Goal: Task Accomplishment & Management: Use online tool/utility

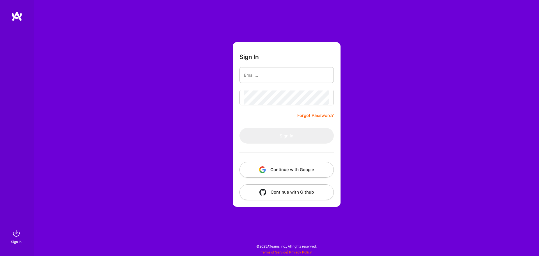
drag, startPoint x: 0, startPoint y: 0, endPoint x: 282, endPoint y: 168, distance: 327.9
click at [282, 168] on button "Continue with Google" at bounding box center [287, 170] width 94 height 16
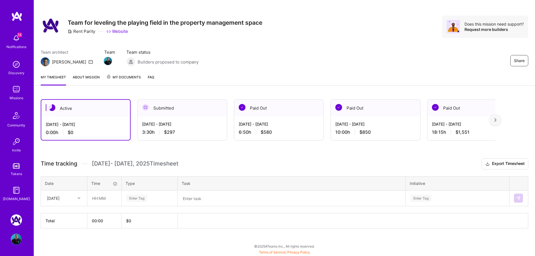
scroll to position [4, 0]
click at [101, 199] on input "text" at bounding box center [104, 198] width 33 height 15
type input "00:10"
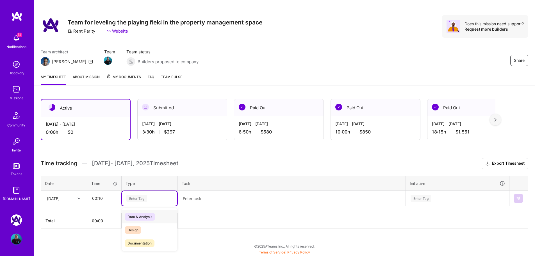
click at [143, 199] on div "Enter Tag" at bounding box center [136, 198] width 21 height 9
click at [147, 217] on span "Management" at bounding box center [138, 218] width 26 height 8
click at [224, 201] on textarea at bounding box center [291, 198] width 227 height 15
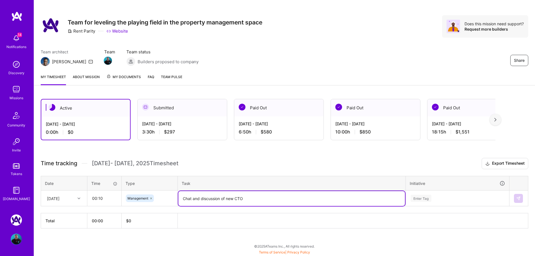
type textarea "Chat and discussion of new CTO"
click at [435, 198] on div "Enter Tag" at bounding box center [457, 198] width 103 height 15
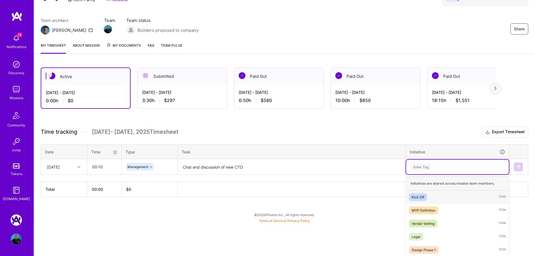
scroll to position [37, 0]
click at [428, 224] on div "Vendor Vetting" at bounding box center [423, 223] width 23 height 6
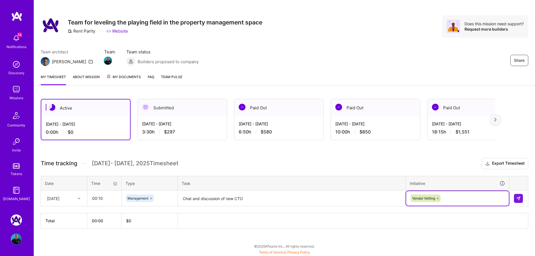
scroll to position [4, 0]
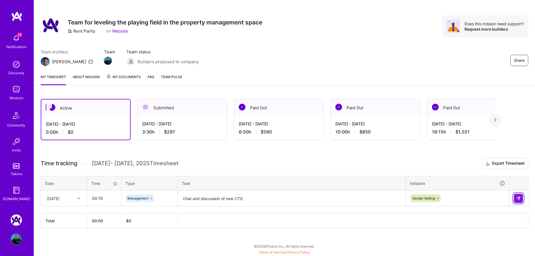
click at [520, 201] on button at bounding box center [518, 198] width 9 height 9
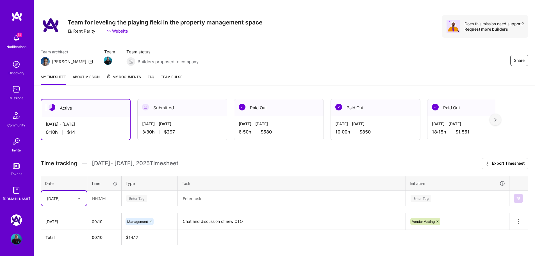
scroll to position [21, 0]
